Goal: Transaction & Acquisition: Purchase product/service

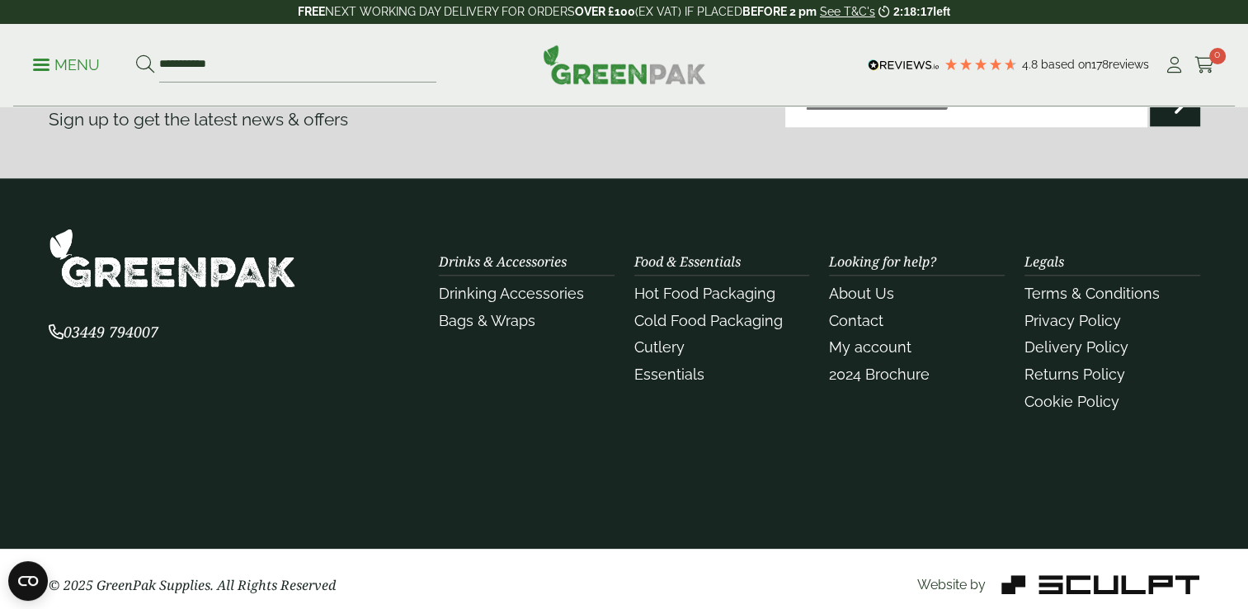
scroll to position [1622, 0]
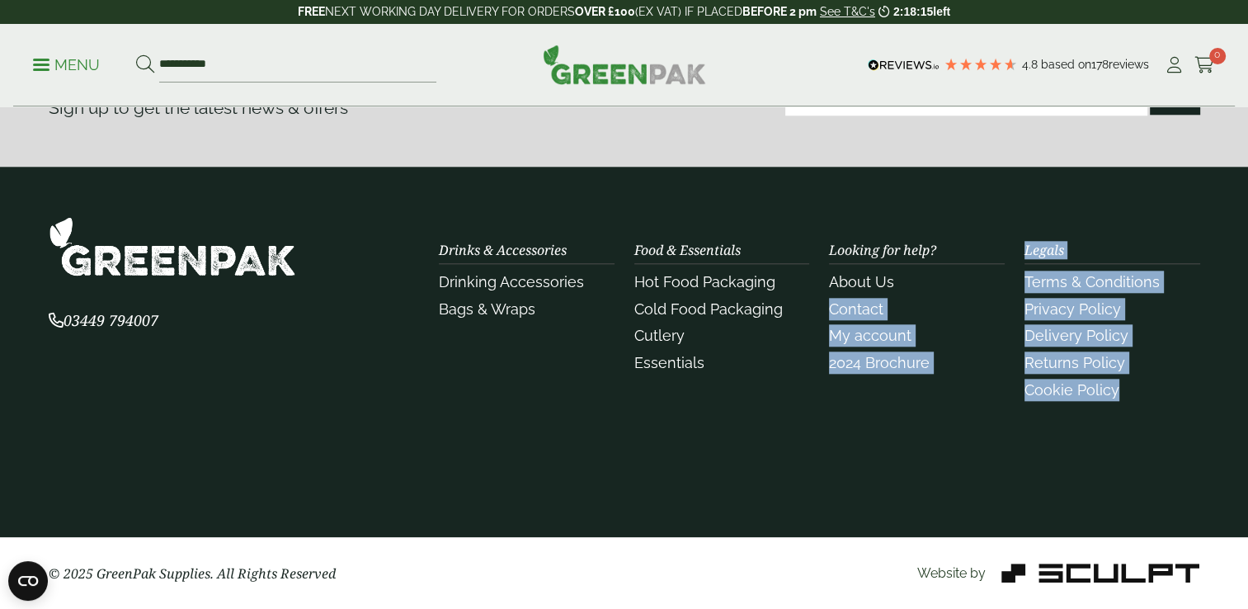
drag, startPoint x: 0, startPoint y: 0, endPoint x: 908, endPoint y: 285, distance: 951.2
click at [908, 285] on section "03449 794007 Drinks & Accessories Drinking Accessories" at bounding box center [624, 352] width 1248 height 370
click at [820, 460] on section "03449 794007 Drinks & Accessories Drinking Accessories" at bounding box center [624, 352] width 1248 height 370
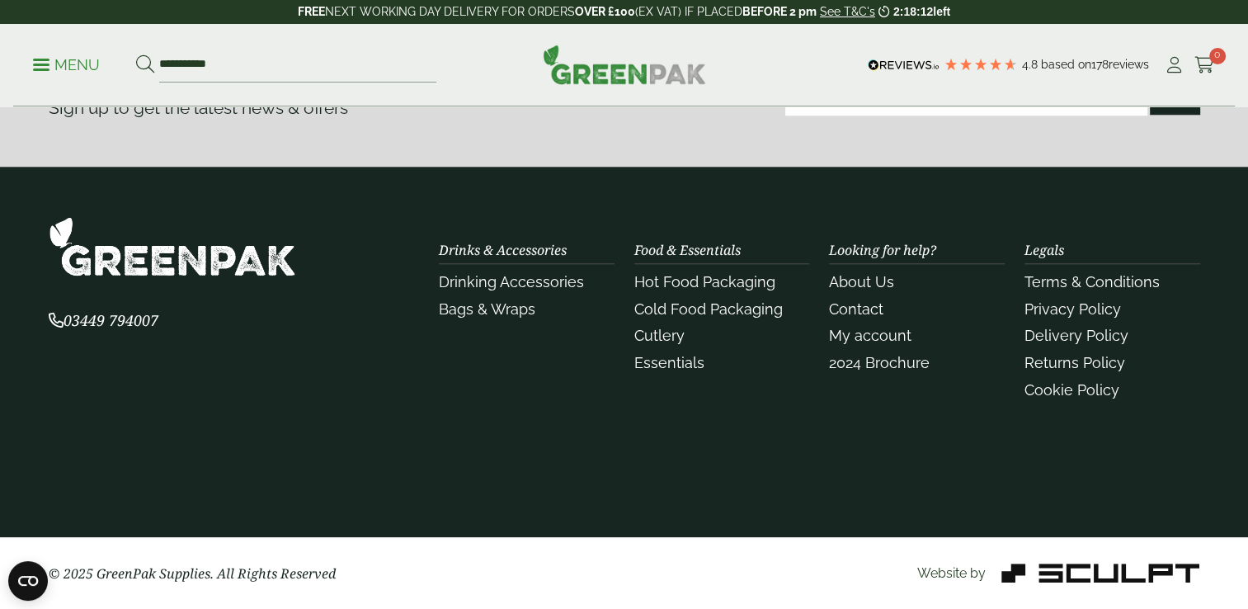
click at [875, 312] on div "Close dialog Sign up for the latest news and exclusive discounts. SIGN UP ******" at bounding box center [624, 304] width 1248 height 609
click at [875, 312] on link "Contact" at bounding box center [856, 308] width 54 height 17
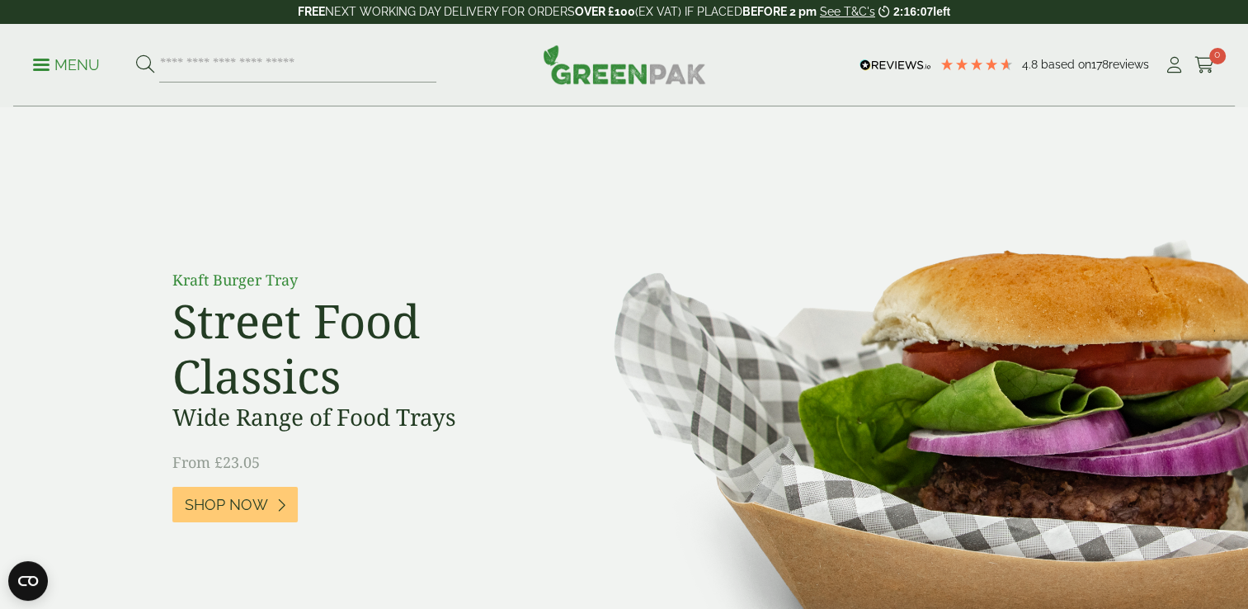
click at [668, 299] on div "Kraft Burger Tray Street Food Classics Wide Range of Food Trays From £23.05 Sho…" at bounding box center [624, 407] width 941 height 389
click at [66, 66] on p "Menu" at bounding box center [66, 65] width 67 height 20
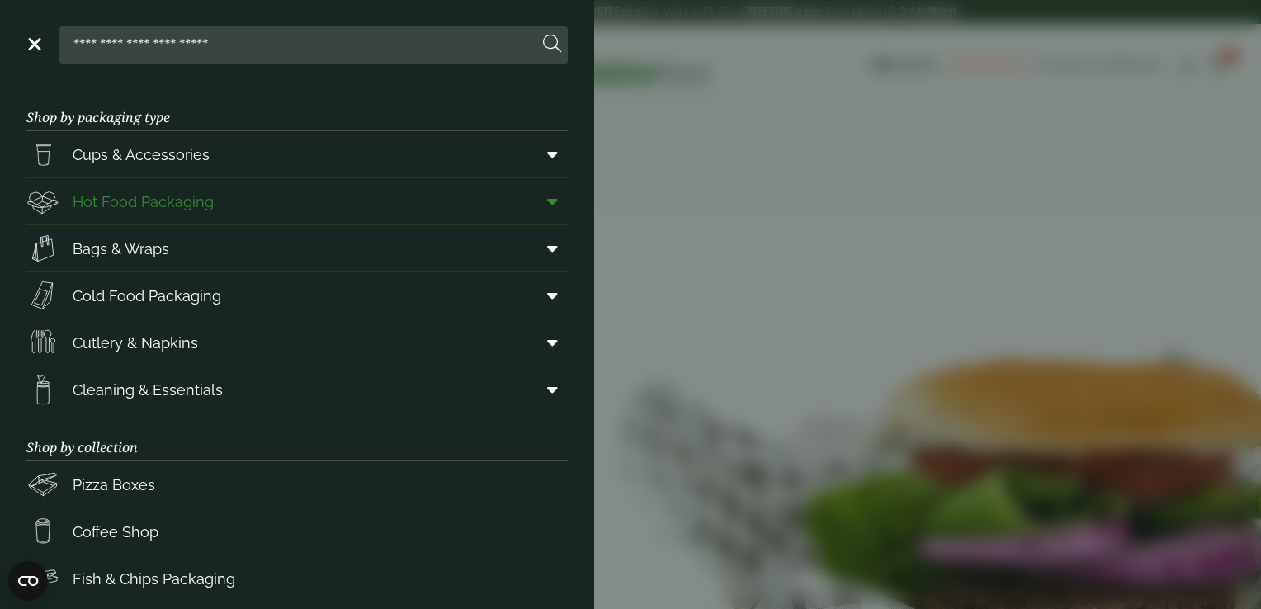
click at [283, 199] on link "Hot Food Packaging" at bounding box center [296, 201] width 541 height 46
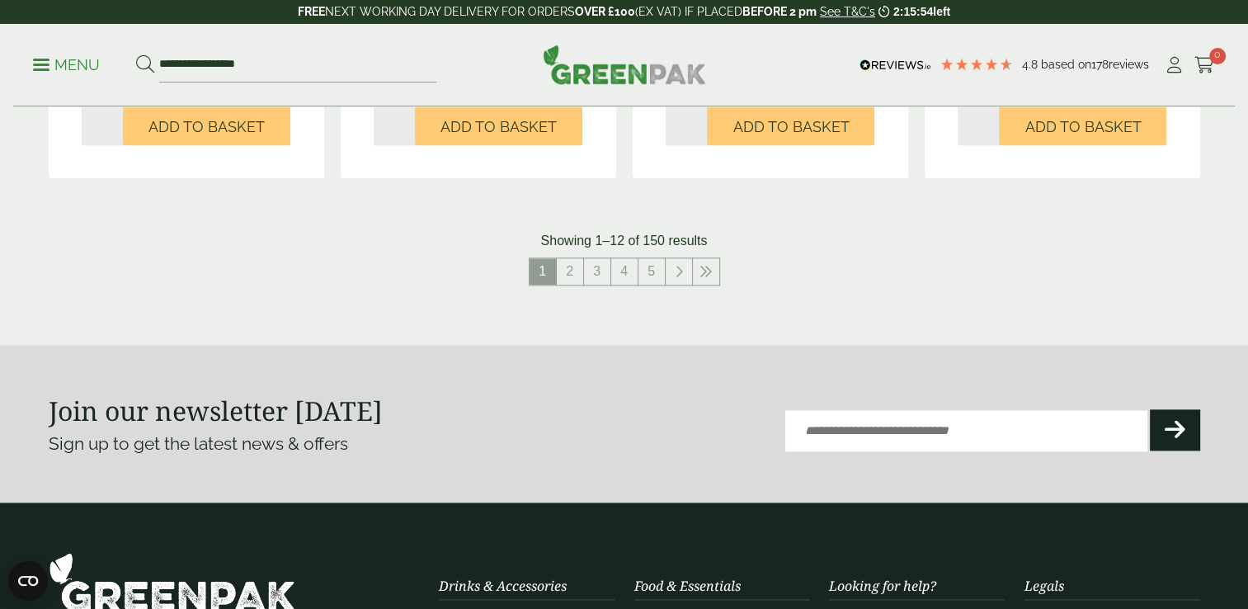
scroll to position [1947, 0]
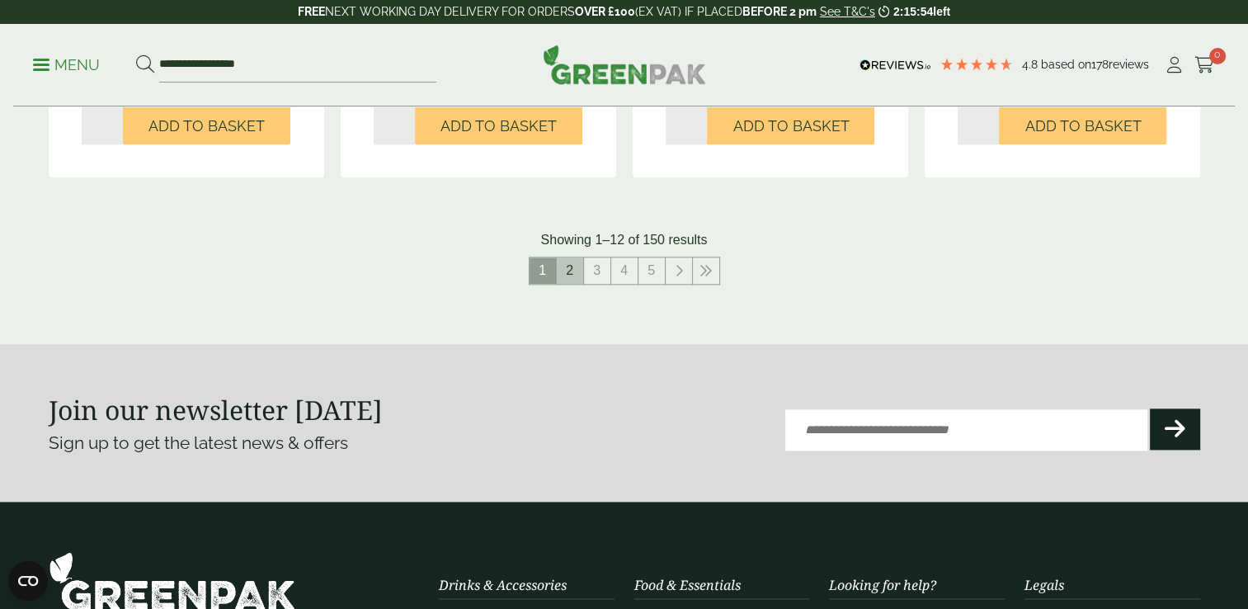
click at [576, 268] on link "2" at bounding box center [570, 270] width 26 height 26
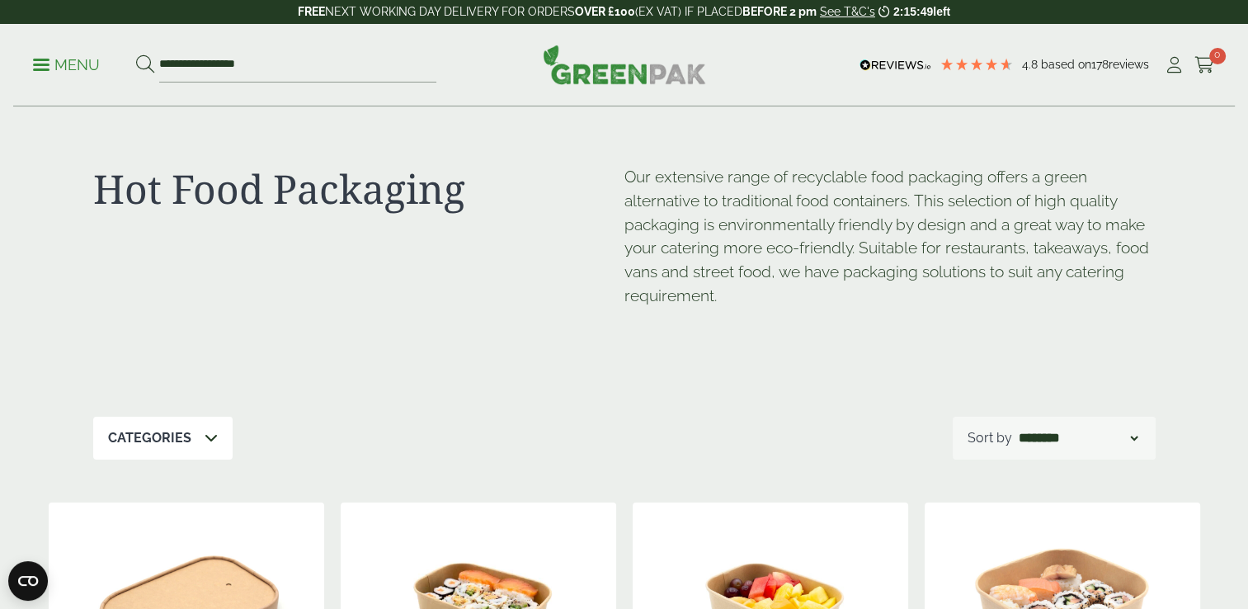
click at [310, 83] on div "**********" at bounding box center [624, 65] width 1222 height 83
click at [310, 75] on input "**********" at bounding box center [297, 65] width 277 height 35
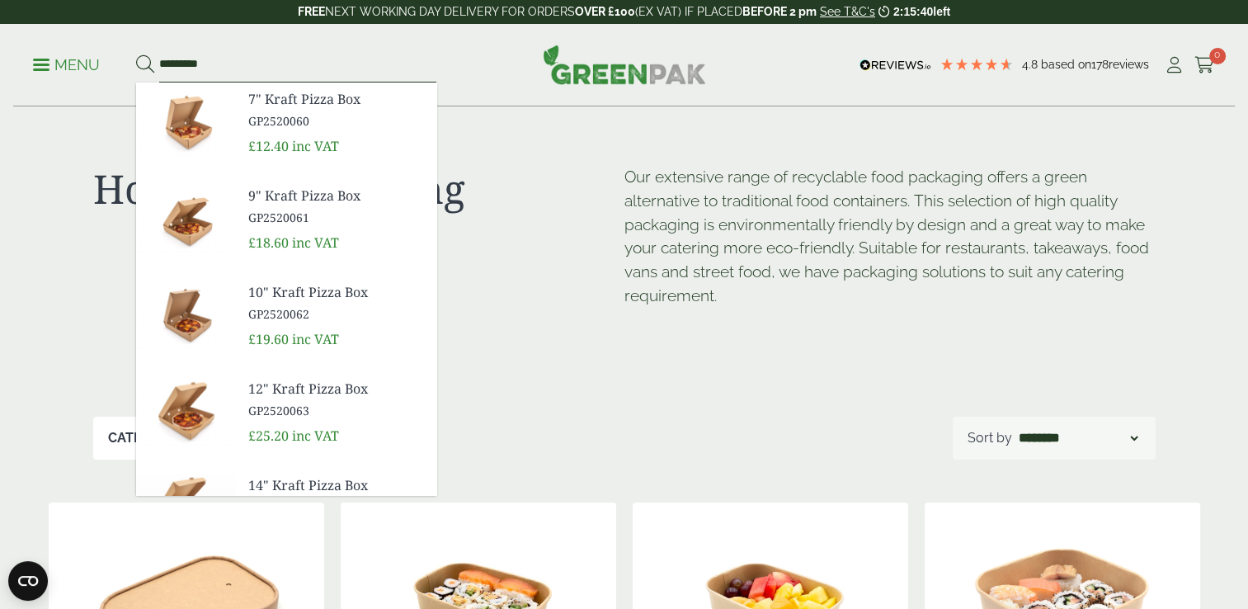
type input "*********"
click at [300, 226] on div "9" Kraft Pizza Box GP2520061 £18.60 inc VAT" at bounding box center [336, 219] width 188 height 80
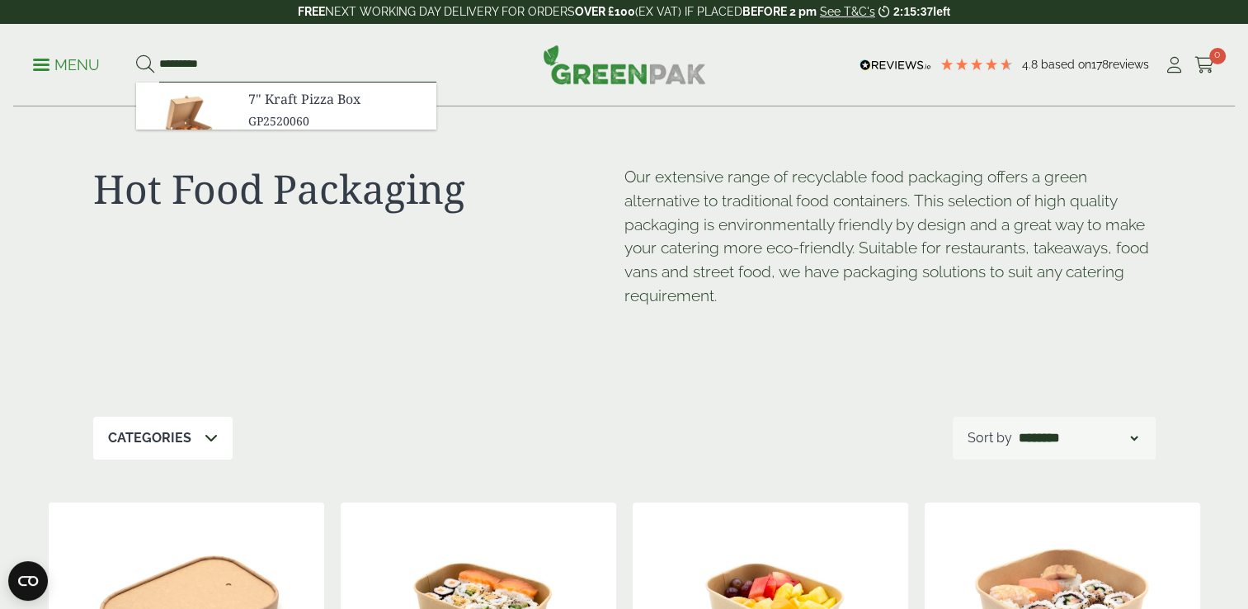
click at [229, 55] on input "*********" at bounding box center [297, 65] width 277 height 35
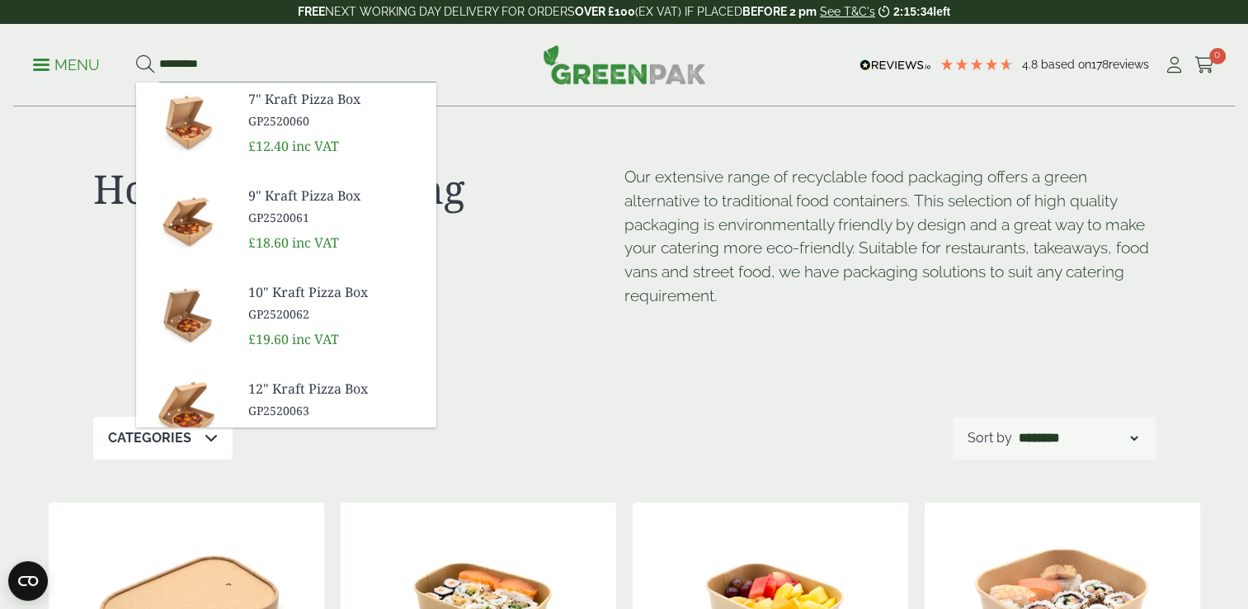
click at [182, 222] on img at bounding box center [185, 218] width 99 height 79
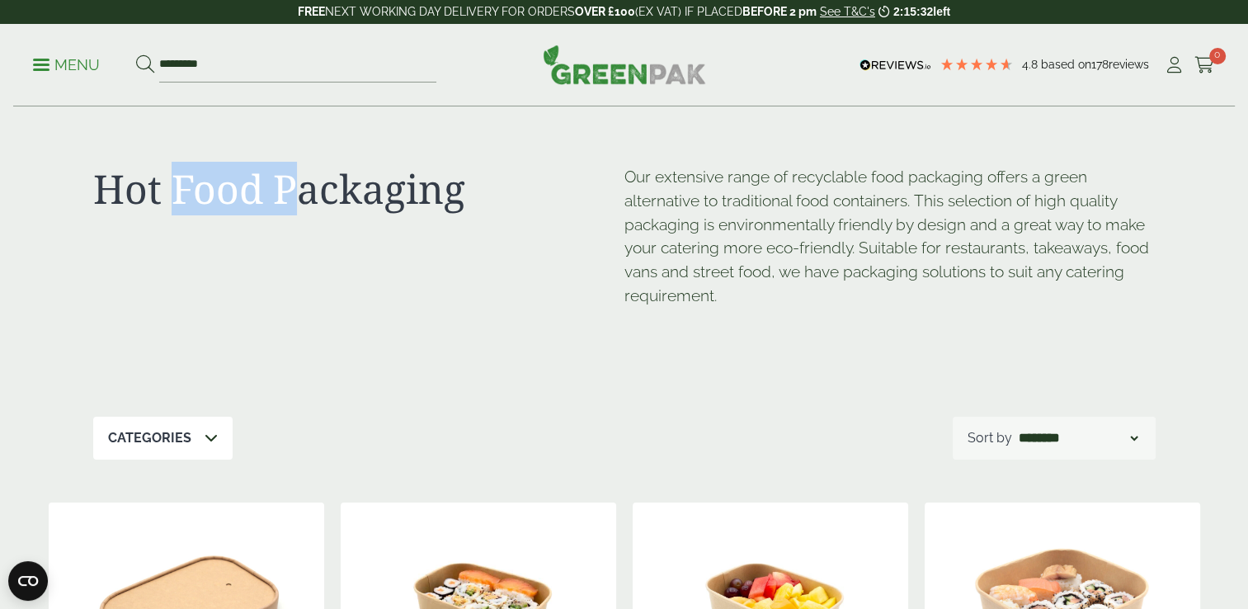
drag, startPoint x: 182, startPoint y: 222, endPoint x: 307, endPoint y: 163, distance: 138.4
click at [307, 165] on div "Hot Food Packaging" at bounding box center [358, 258] width 531 height 186
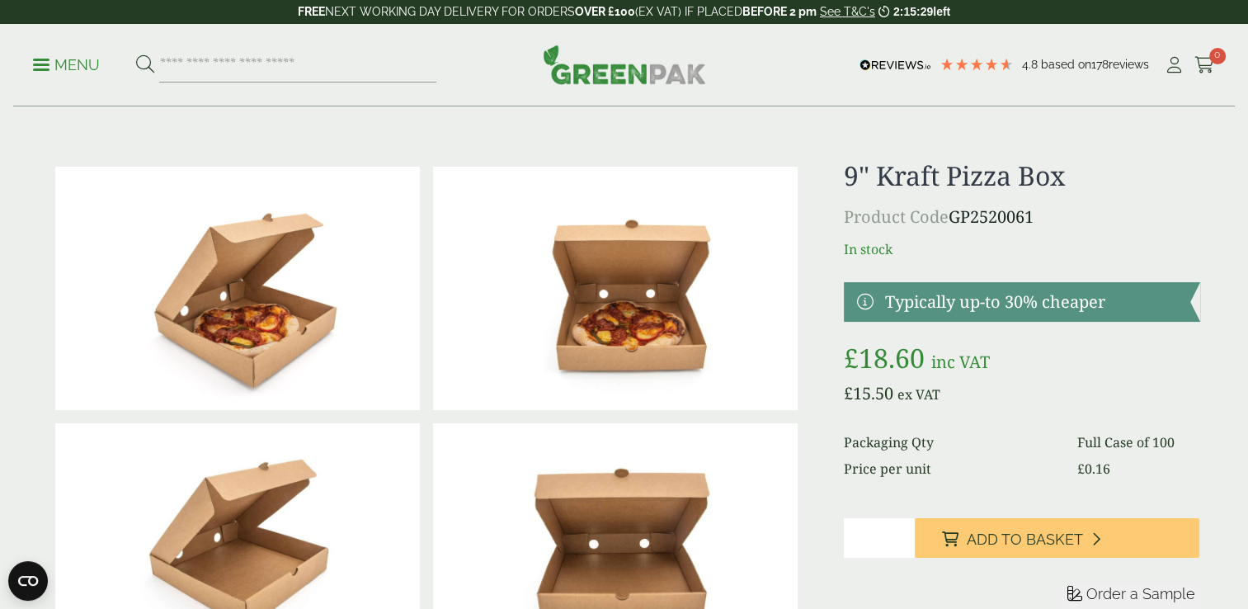
drag, startPoint x: 0, startPoint y: 0, endPoint x: 544, endPoint y: 140, distance: 561.6
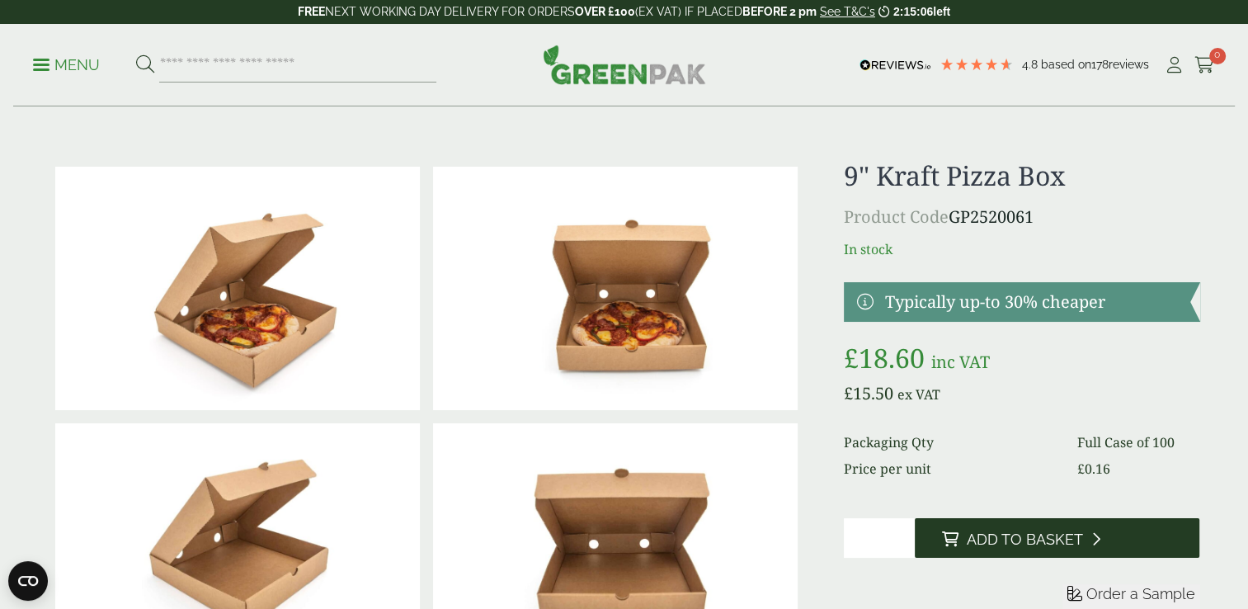
click at [1116, 536] on button "Add to Basket" at bounding box center [1057, 538] width 285 height 40
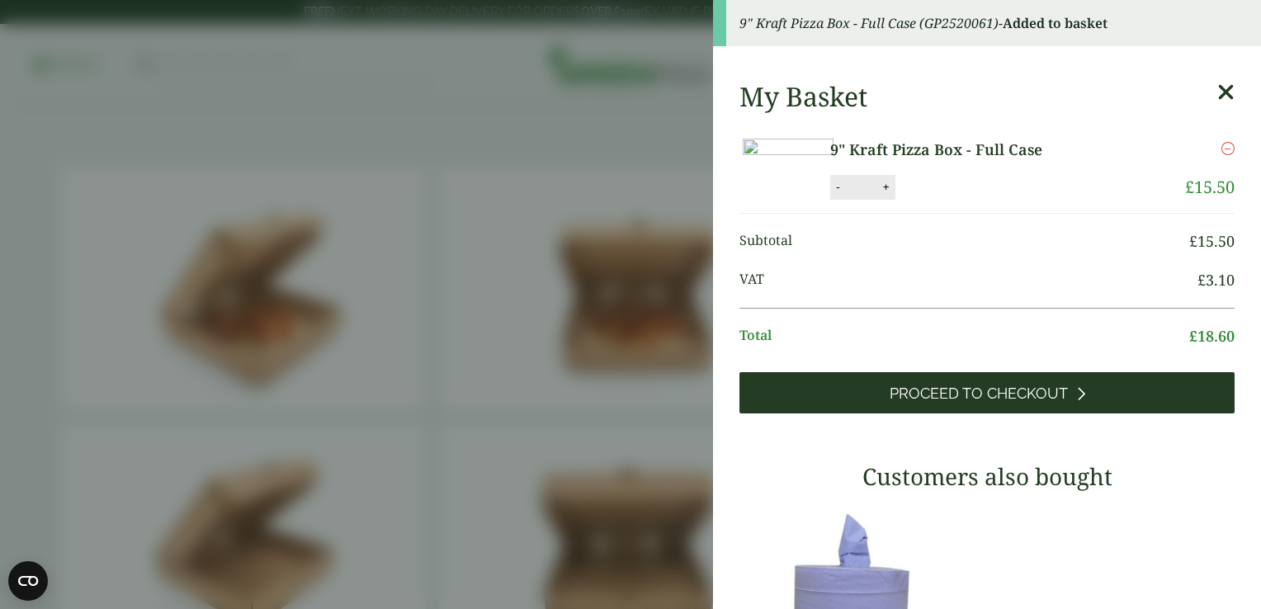
click at [1095, 413] on link "Proceed to Checkout" at bounding box center [986, 392] width 495 height 41
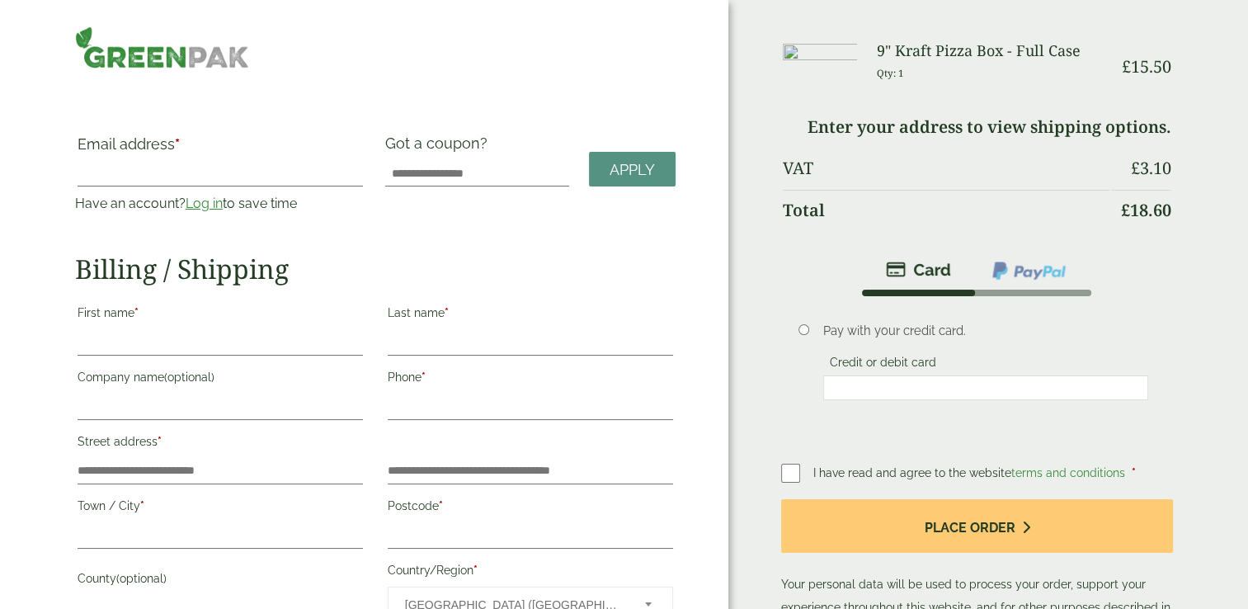
click at [137, 51] on img at bounding box center [162, 47] width 174 height 42
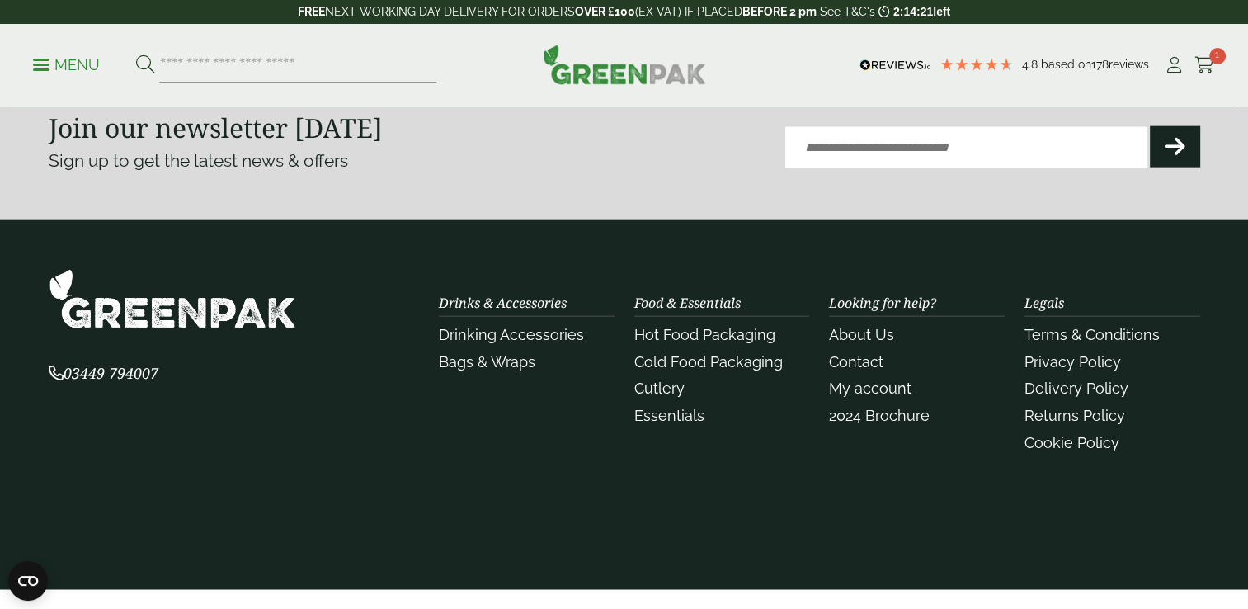
scroll to position [3815, 0]
click at [875, 327] on link "About Us" at bounding box center [861, 334] width 65 height 17
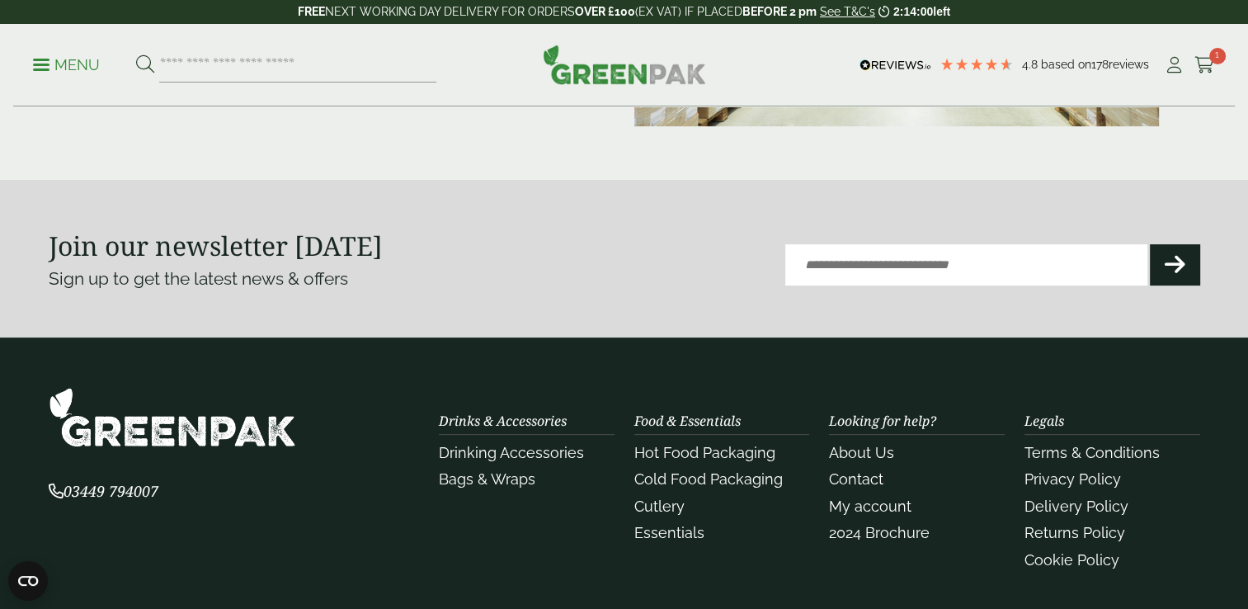
scroll to position [623, 0]
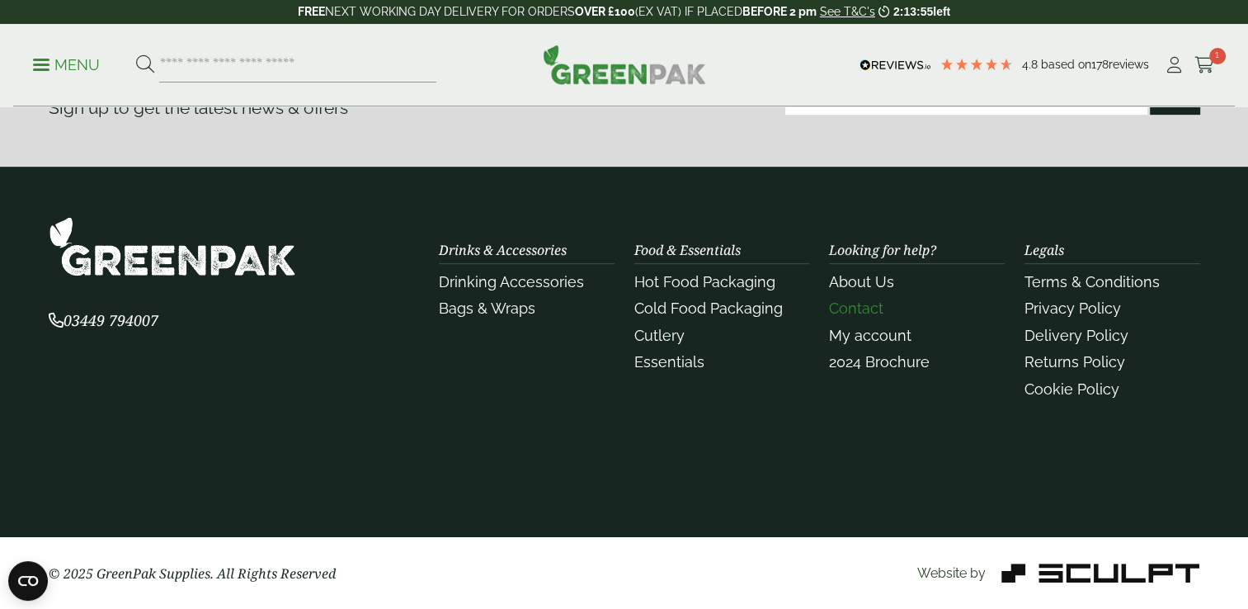
click at [875, 303] on link "Contact" at bounding box center [856, 308] width 54 height 17
click at [1096, 339] on link "Delivery Policy" at bounding box center [1077, 335] width 104 height 17
